Goal: Task Accomplishment & Management: Use online tool/utility

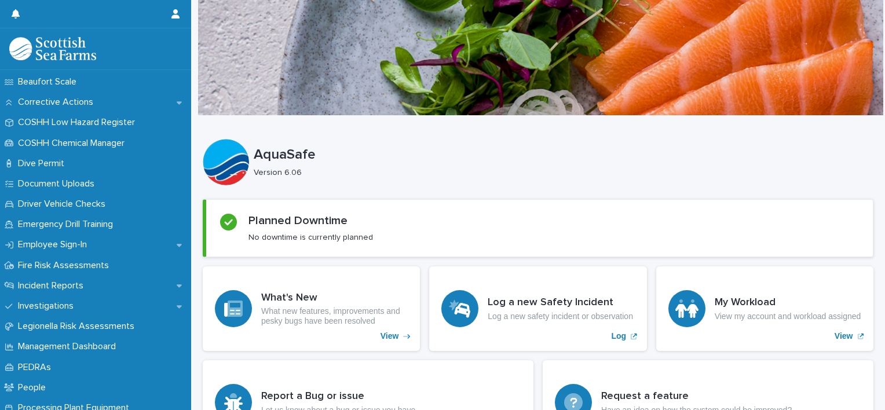
scroll to position [307, 0]
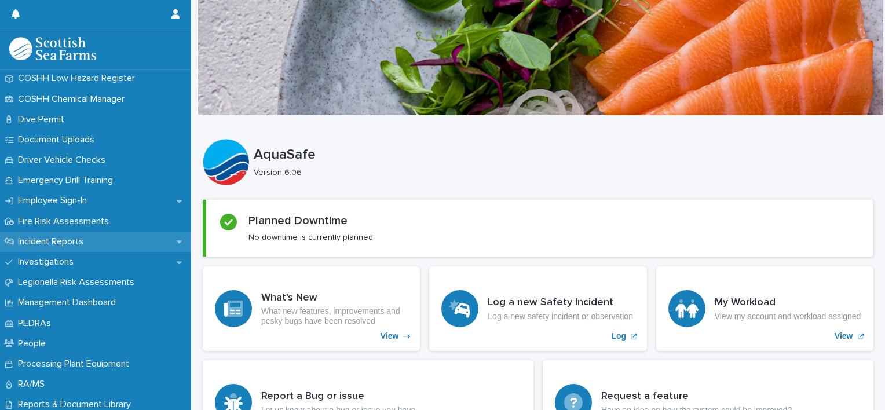
click at [76, 241] on p "Incident Reports" at bounding box center [52, 241] width 79 height 11
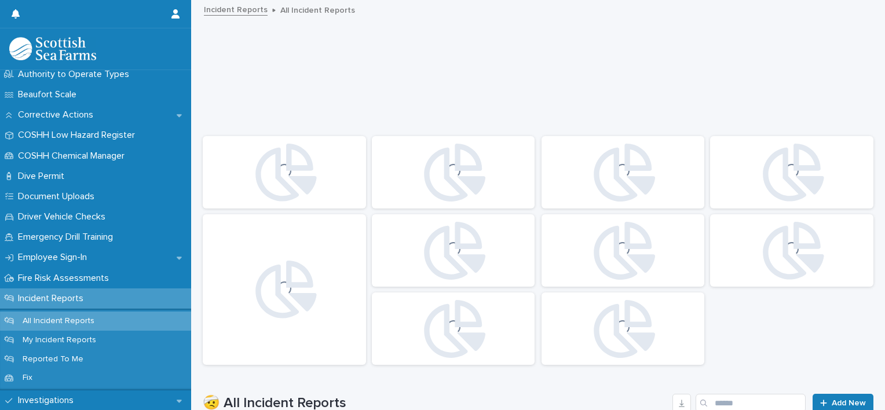
scroll to position [252, 0]
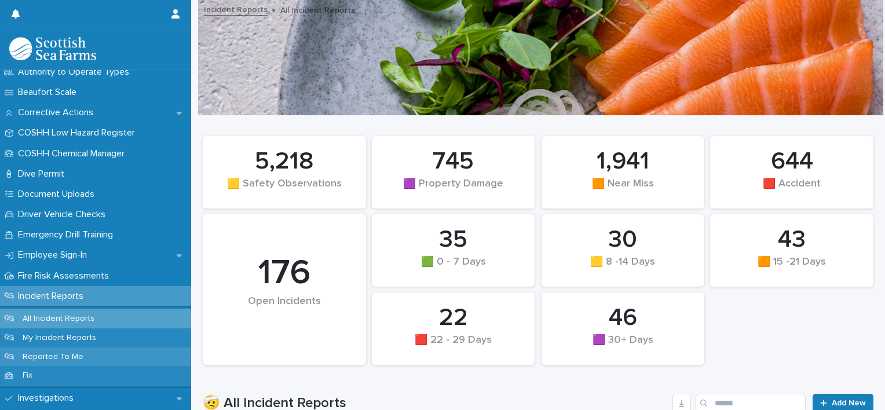
click at [69, 359] on p "Reported To Me" at bounding box center [52, 357] width 79 height 10
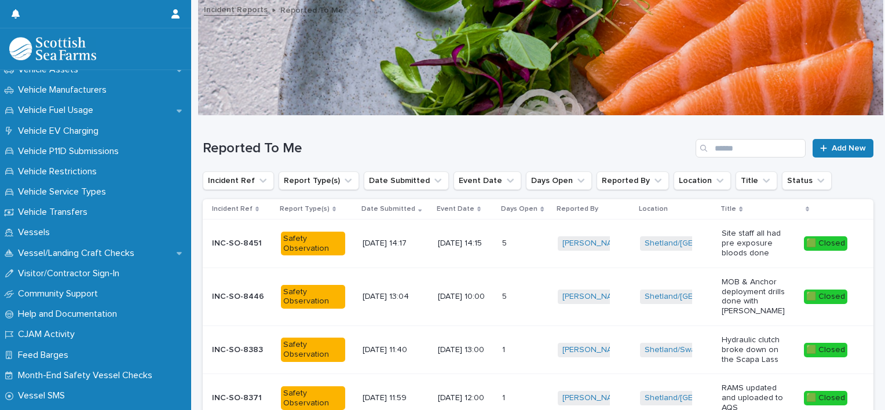
scroll to position [1005, 0]
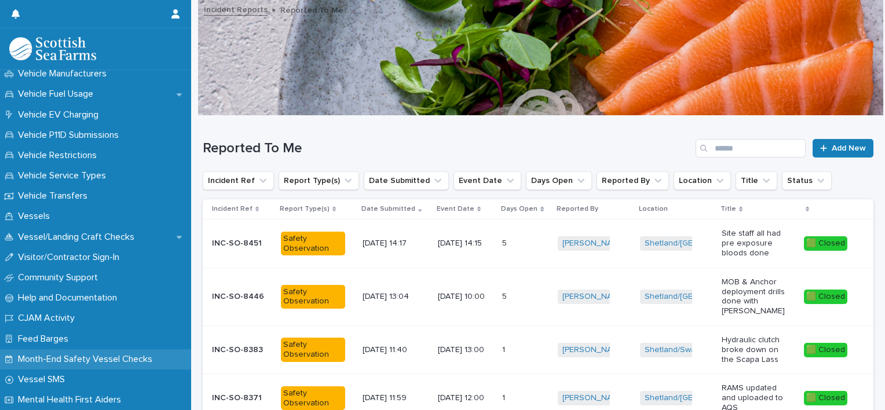
click at [95, 359] on p "Month-End Safety Vessel Checks" at bounding box center [87, 359] width 148 height 11
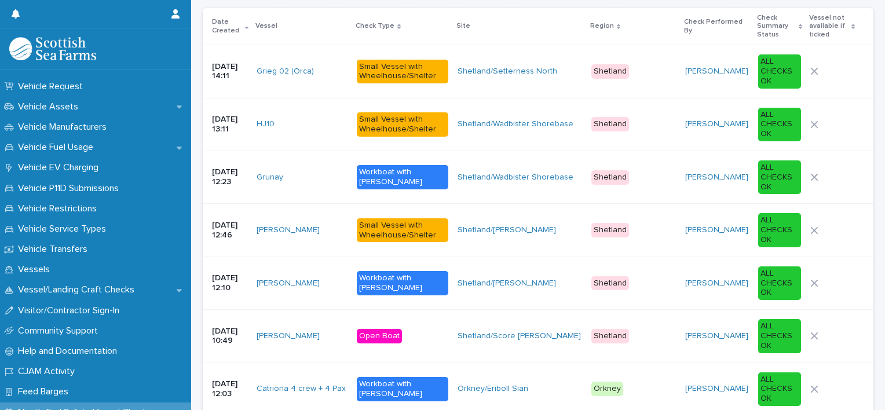
scroll to position [923, 0]
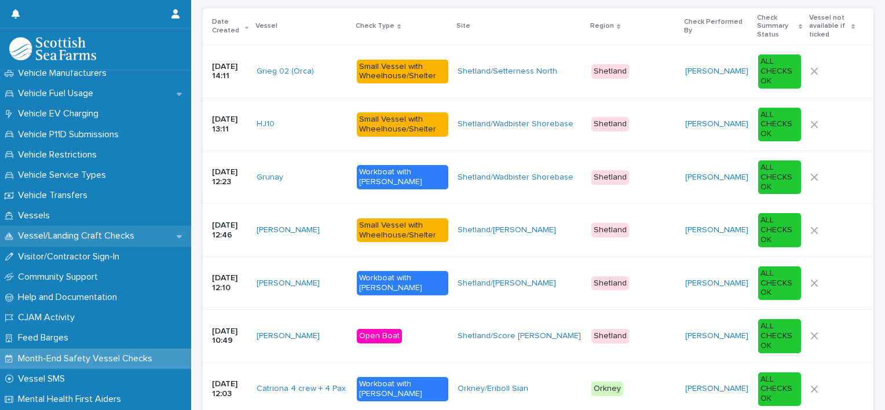
click at [58, 240] on p "Vessel/Landing Craft Checks" at bounding box center [78, 235] width 130 height 11
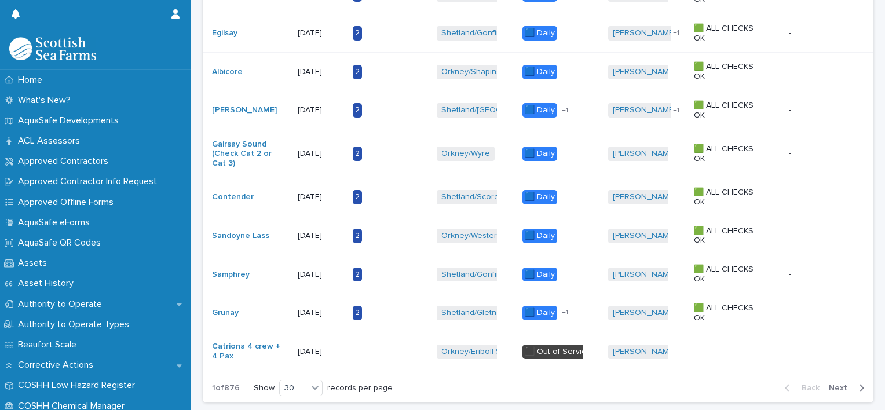
scroll to position [1045, 0]
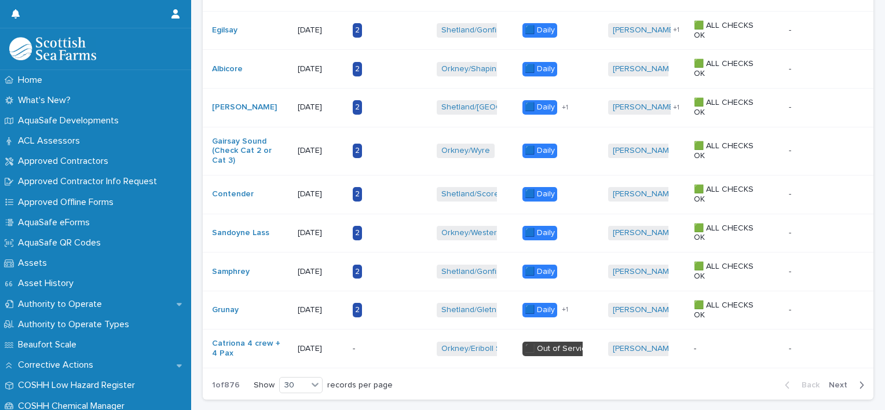
click at [832, 381] on span "Next" at bounding box center [840, 385] width 25 height 8
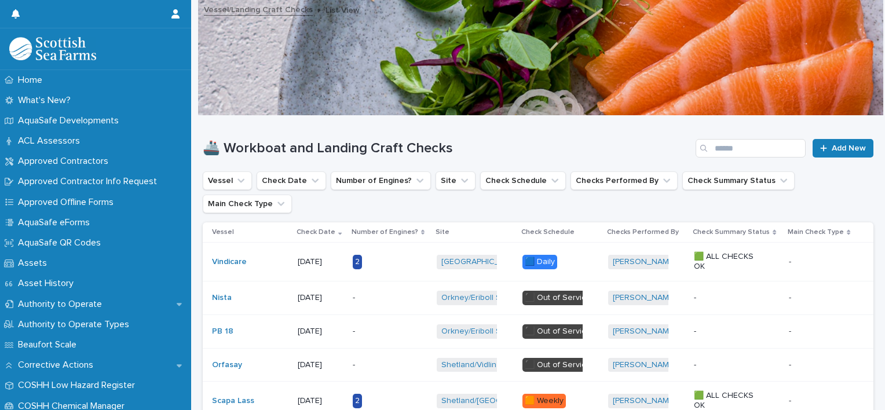
click at [531, 165] on div "🚢 Workboat and Landing Craft Checks Add New" at bounding box center [538, 144] width 670 height 56
click at [240, 184] on icon "Vessel" at bounding box center [241, 181] width 12 height 12
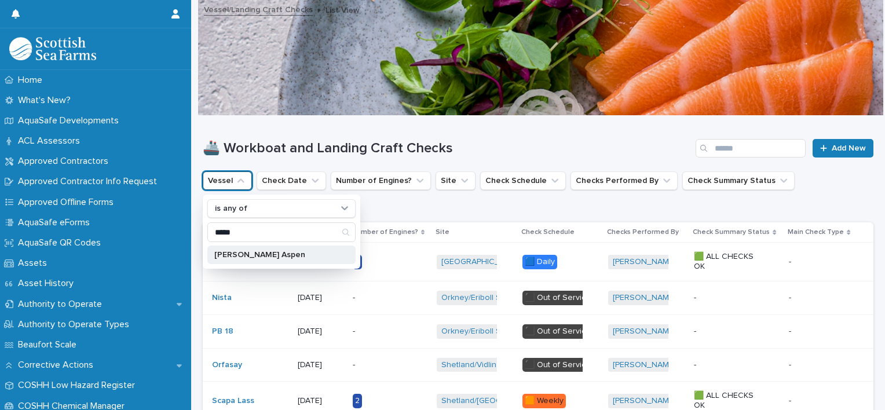
type input "*****"
click at [241, 255] on p "[PERSON_NAME] Aspen" at bounding box center [275, 255] width 123 height 8
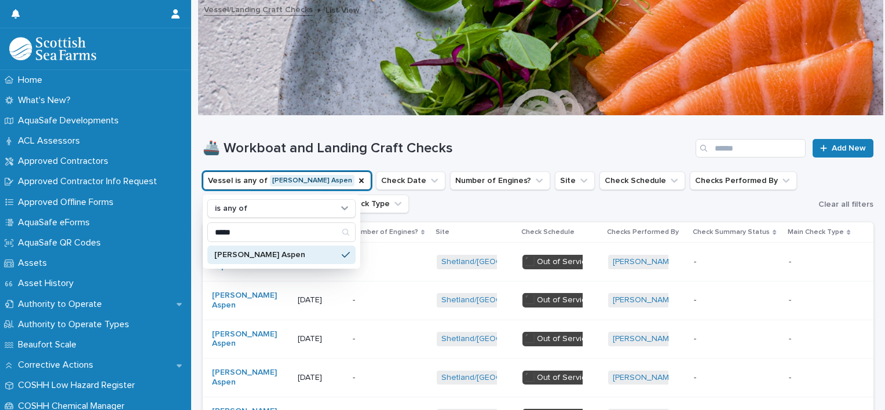
click at [329, 135] on div "🚢 Workboat and Landing Craft Checks Add New" at bounding box center [538, 144] width 670 height 56
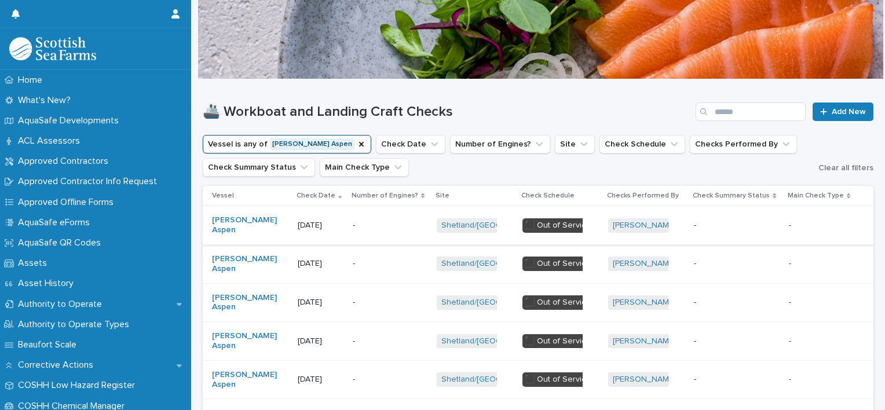
scroll to position [34, 0]
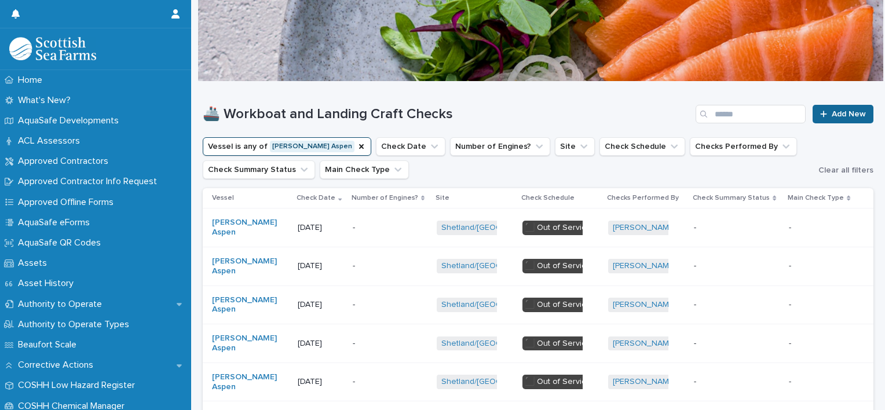
click at [837, 111] on span "Add New" at bounding box center [848, 114] width 34 height 8
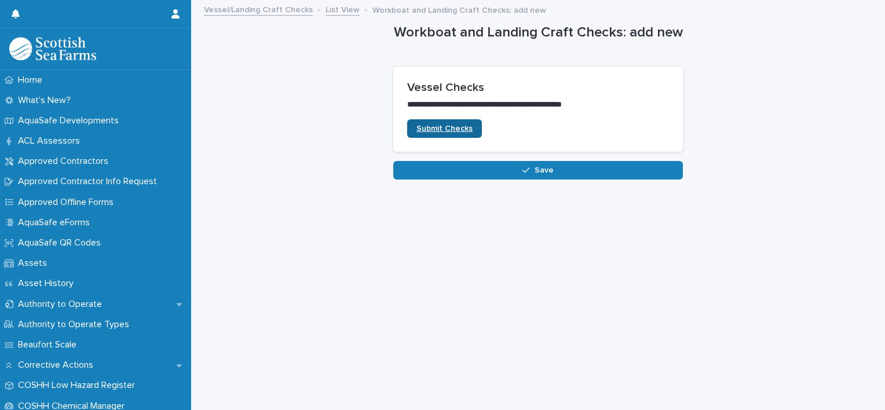
click at [427, 128] on span "Submit Checks" at bounding box center [444, 128] width 56 height 8
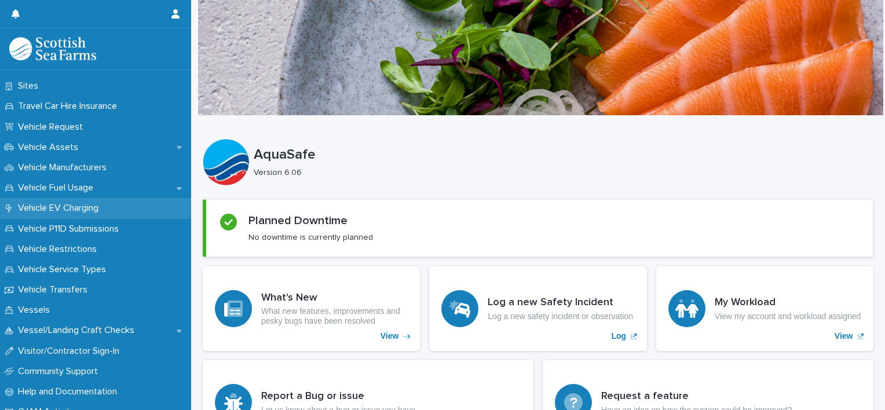
scroll to position [832, 0]
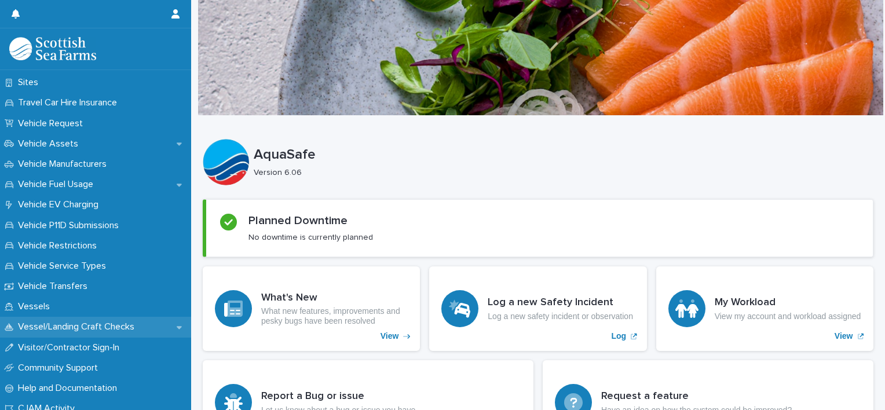
click at [104, 329] on p "Vessel/Landing Craft Checks" at bounding box center [78, 326] width 130 height 11
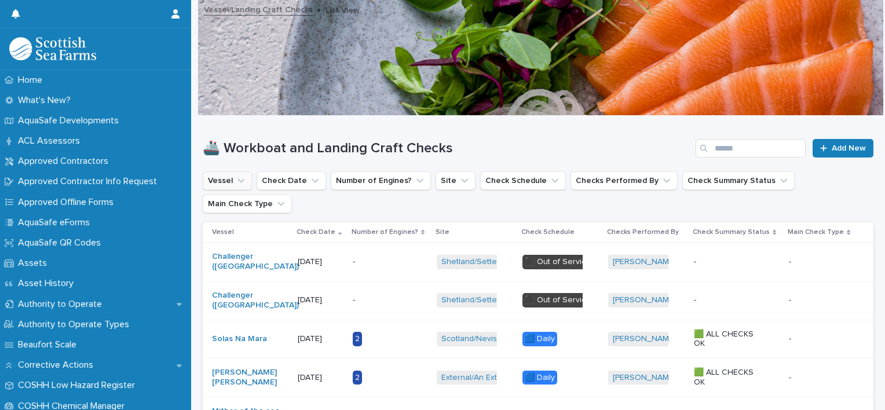
click at [235, 176] on icon "Vessel" at bounding box center [241, 181] width 12 height 12
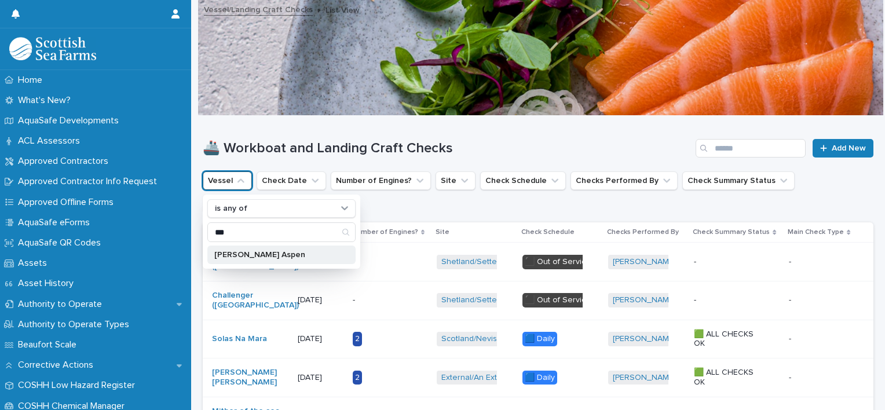
type input "***"
click at [238, 257] on p "[PERSON_NAME] Aspen" at bounding box center [275, 255] width 123 height 8
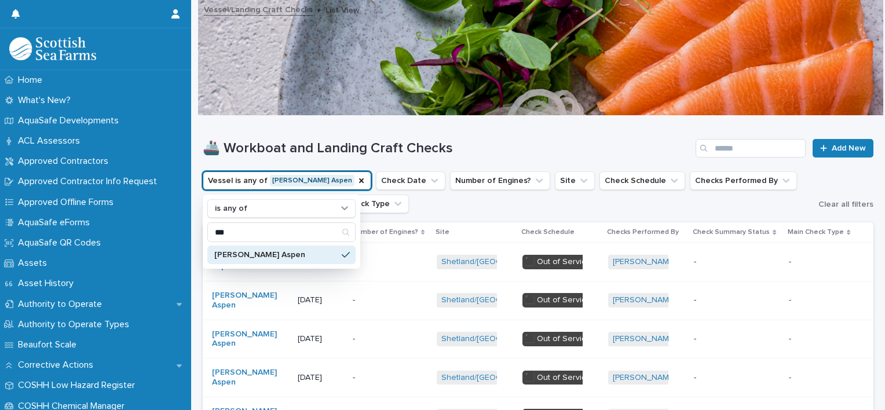
click at [474, 203] on ul "Vessel is any of [PERSON_NAME] Aspen is any of *** [PERSON_NAME] Aspen Check Da…" at bounding box center [507, 192] width 615 height 46
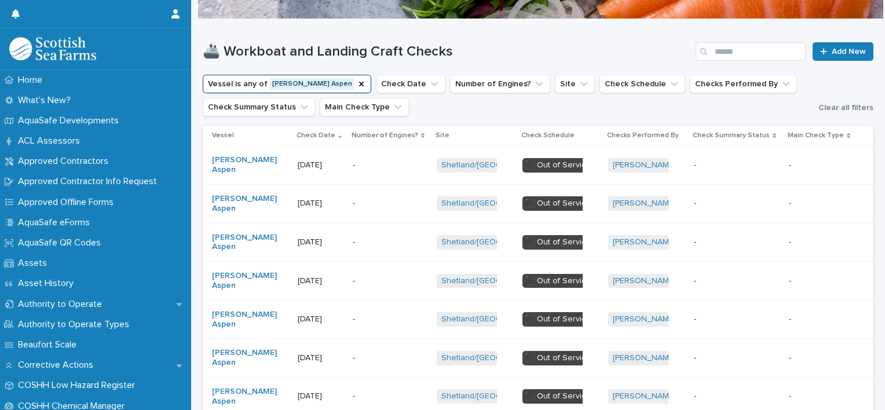
scroll to position [97, 0]
click at [376, 82] on button "Check Date" at bounding box center [410, 84] width 69 height 19
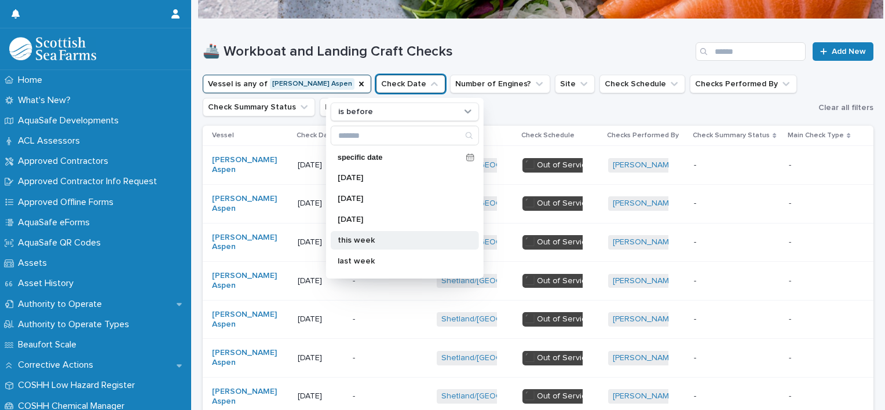
click at [373, 238] on p "this week" at bounding box center [398, 240] width 123 height 8
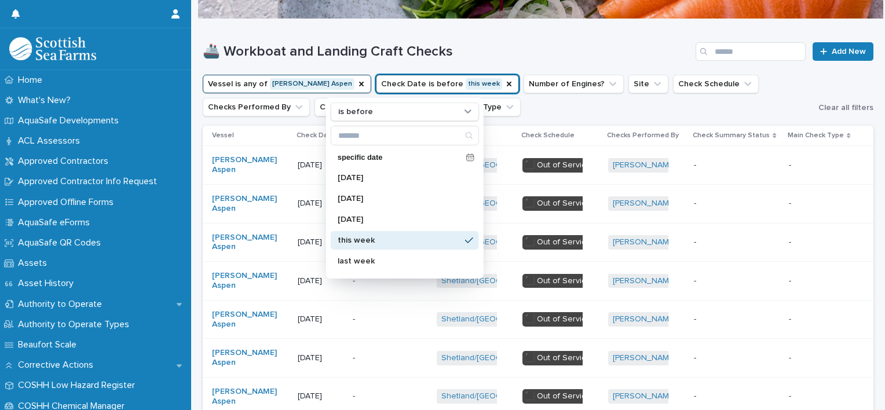
click at [477, 53] on h1 "🚢 Workboat and Landing Craft Checks" at bounding box center [447, 51] width 488 height 17
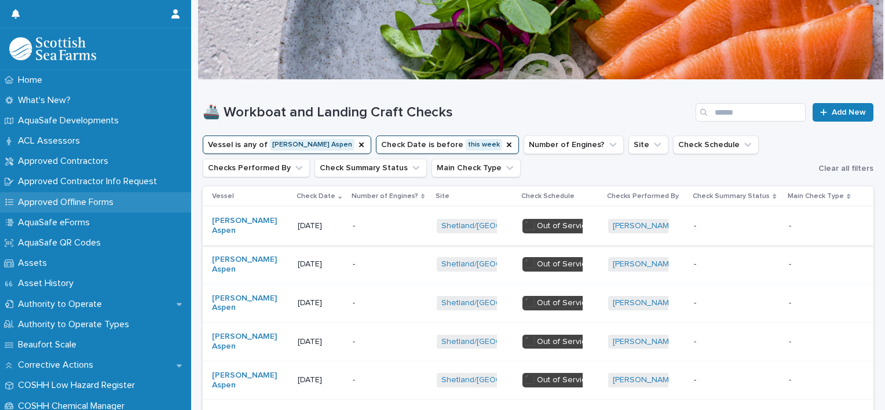
scroll to position [21, 0]
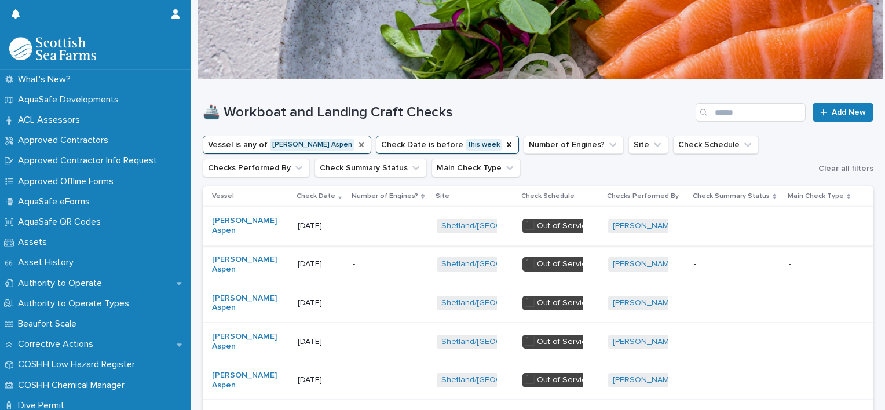
click at [357, 143] on icon "Vessel" at bounding box center [361, 144] width 9 height 9
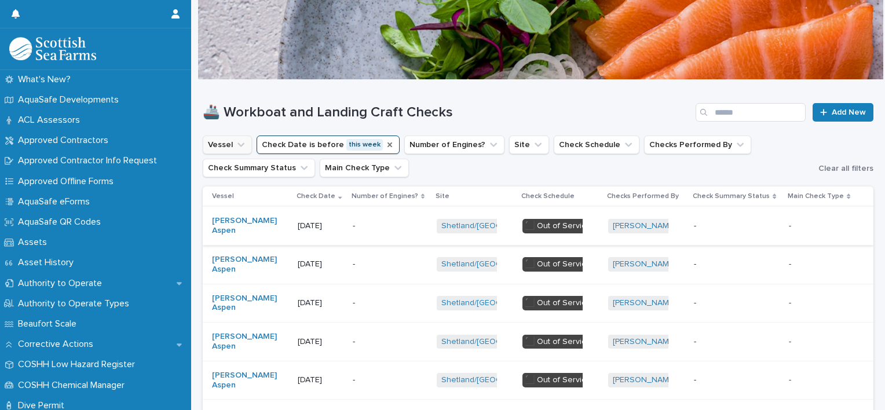
click at [385, 145] on icon "Check Date" at bounding box center [389, 144] width 9 height 9
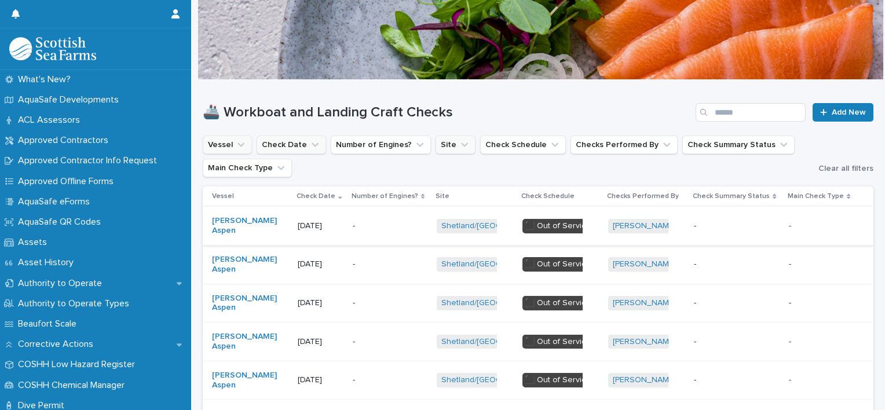
click at [458, 147] on icon "Site" at bounding box center [464, 145] width 12 height 12
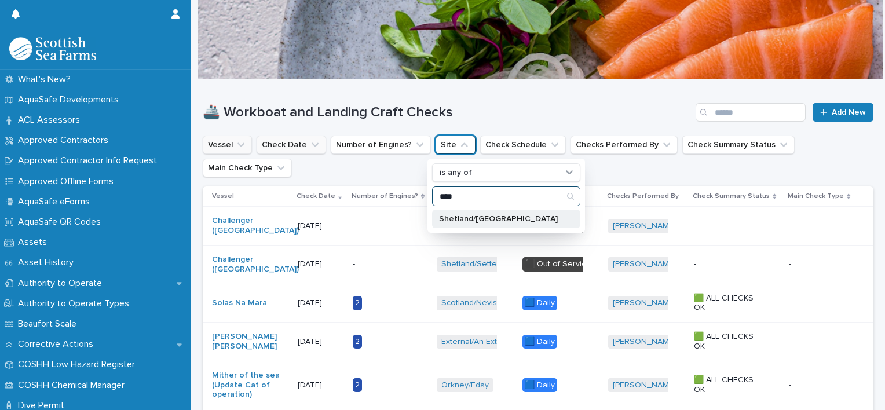
type input "****"
click at [475, 218] on p "Shetland/[GEOGRAPHIC_DATA]" at bounding box center [500, 219] width 123 height 8
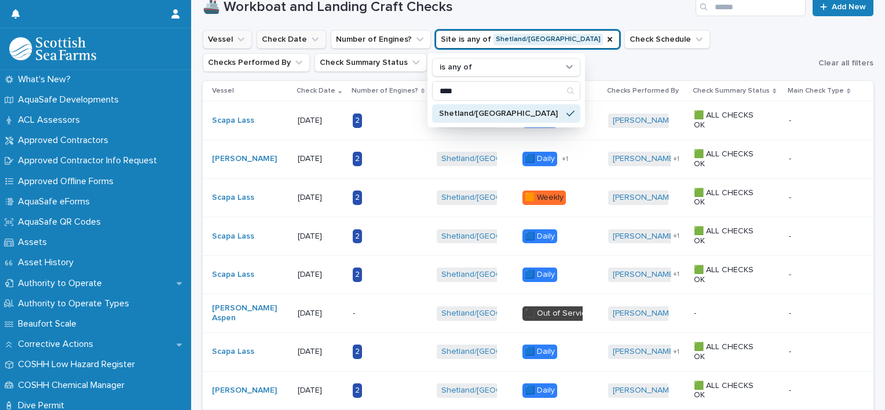
scroll to position [168, 0]
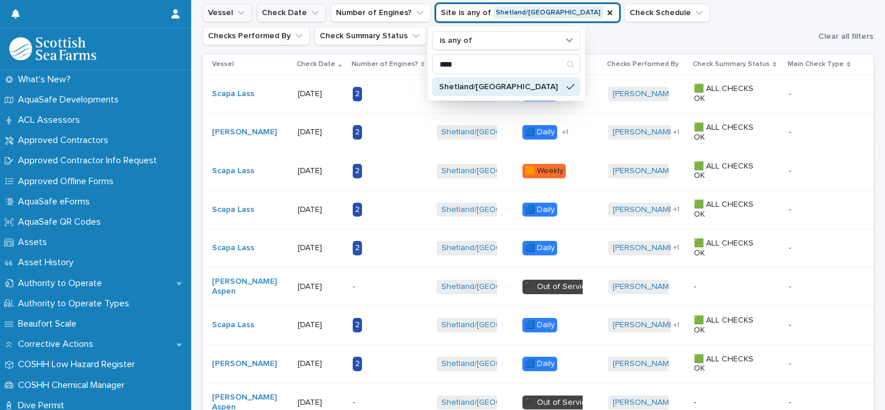
click at [614, 34] on ul "Vessel Check Date Number of Engines? Site is any of Shetland/[GEOGRAPHIC_DATA] …" at bounding box center [507, 24] width 615 height 46
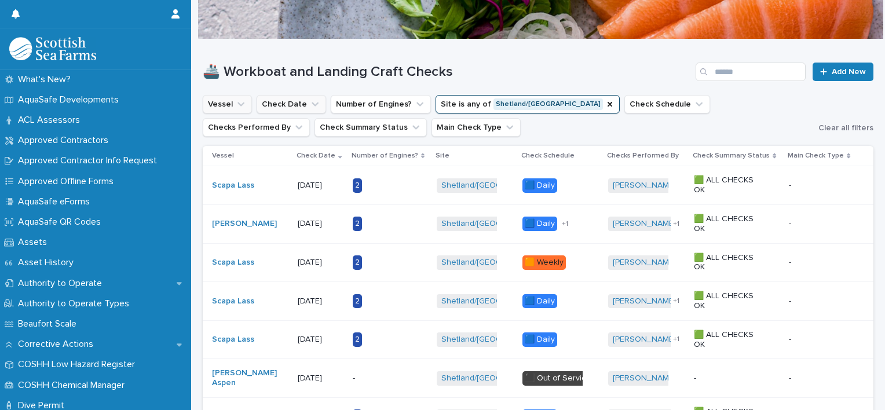
scroll to position [0, 0]
